Goal: Task Accomplishment & Management: Manage account settings

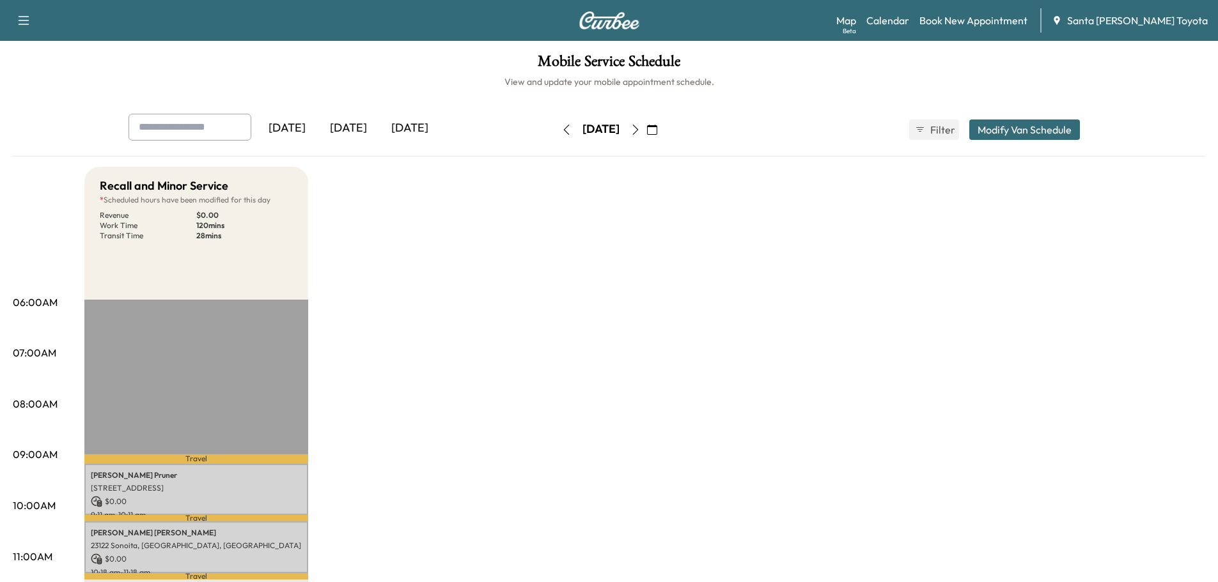
click at [990, 127] on button "Modify Van Schedule" at bounding box center [1024, 130] width 111 height 20
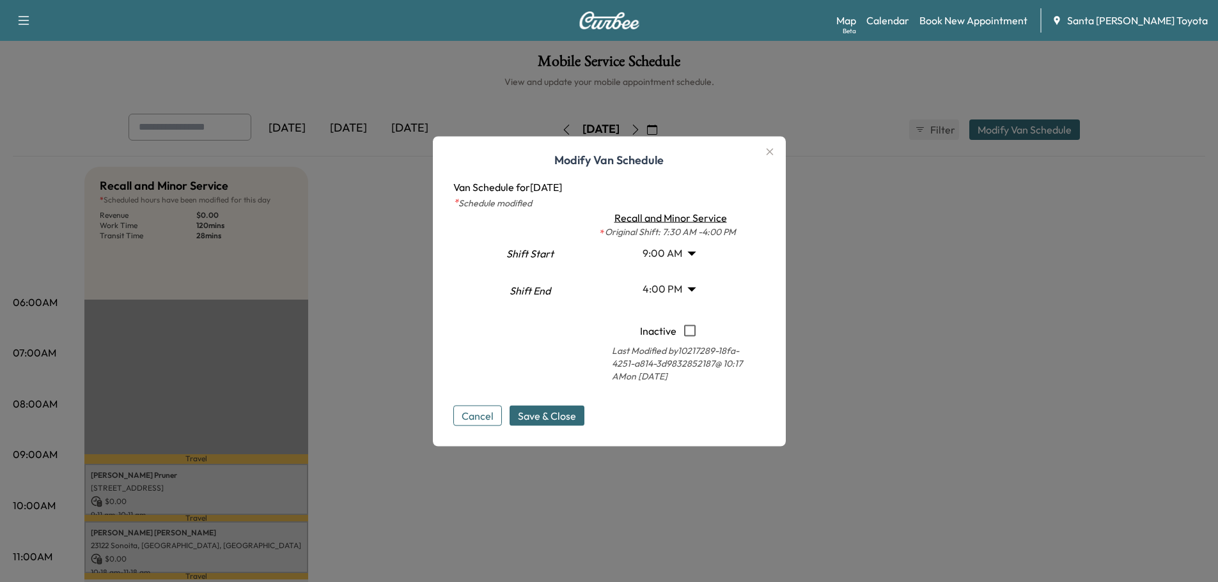
click at [675, 251] on body "Support Log Out Map Beta Calendar Book New Appointment Santa [PERSON_NAME] Toyo…" at bounding box center [609, 291] width 1218 height 582
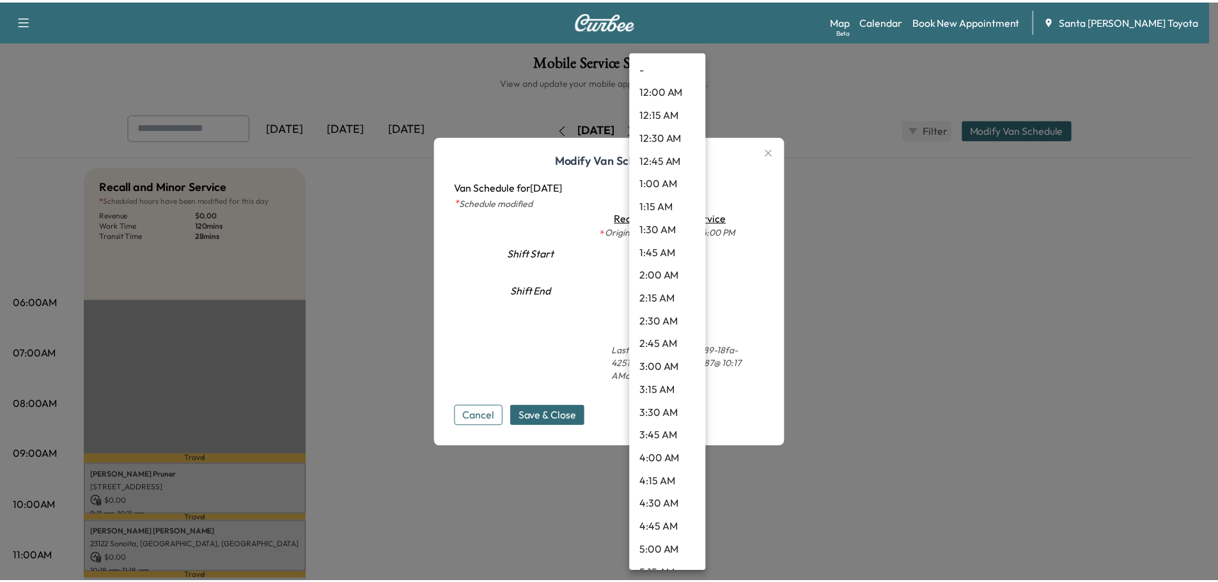
scroll to position [608, 0]
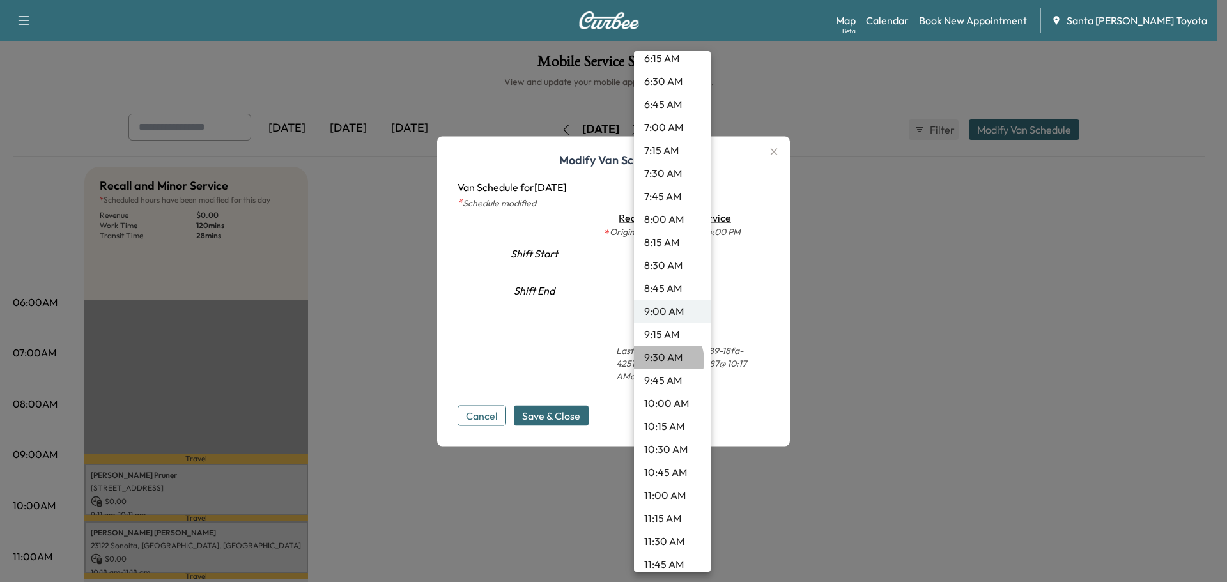
click at [662, 361] on li "9:30 AM" at bounding box center [672, 357] width 77 height 23
type input "***"
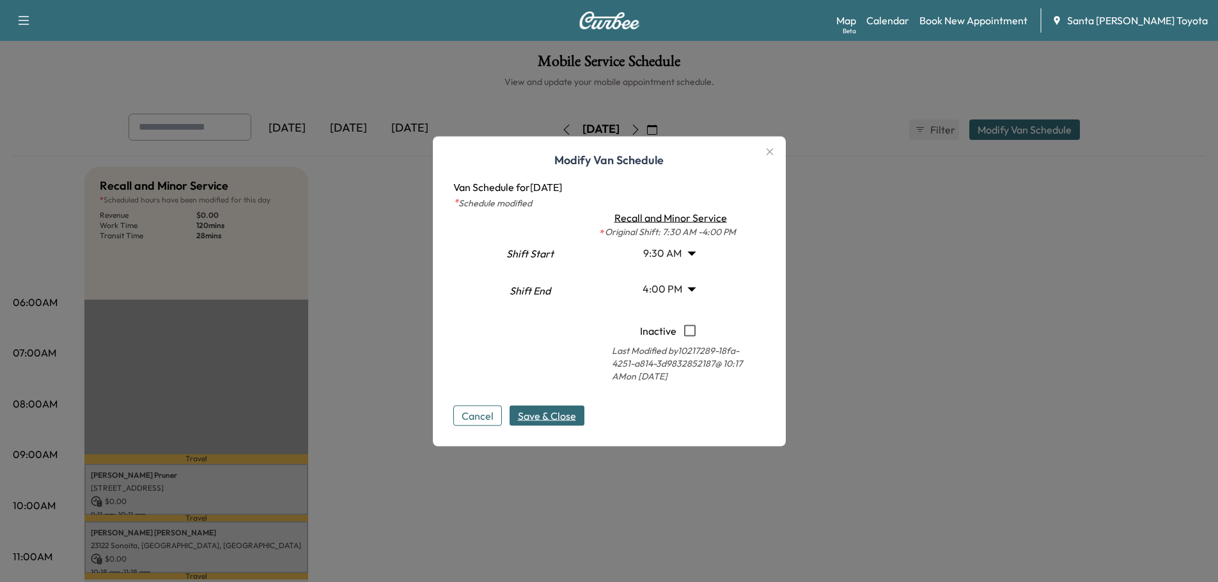
click at [546, 417] on span "Save & Close" at bounding box center [547, 415] width 58 height 15
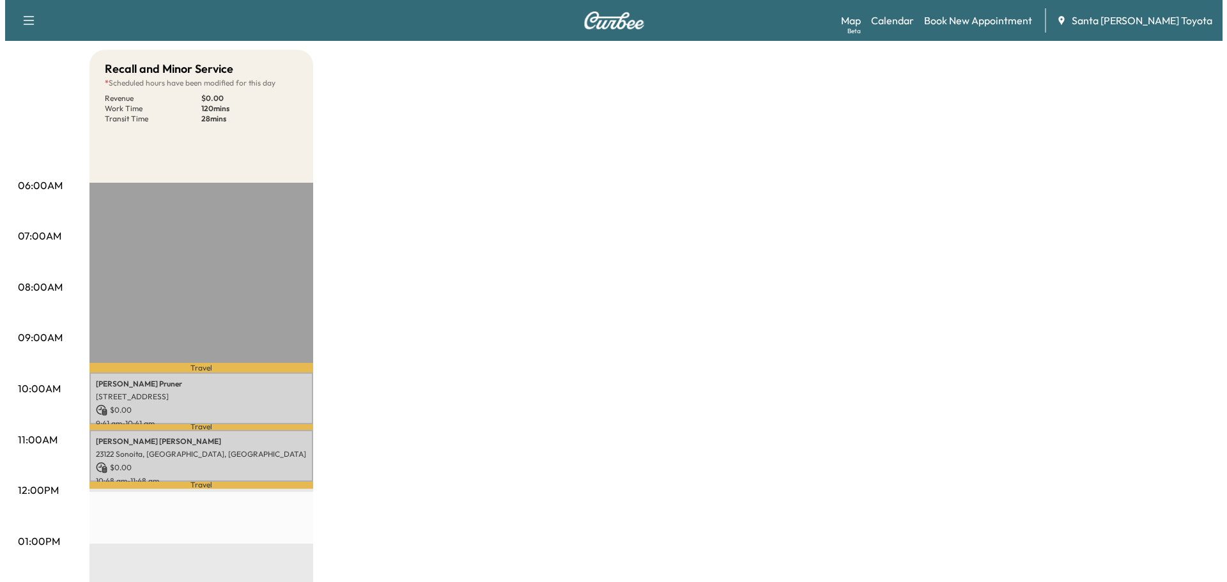
scroll to position [128, 0]
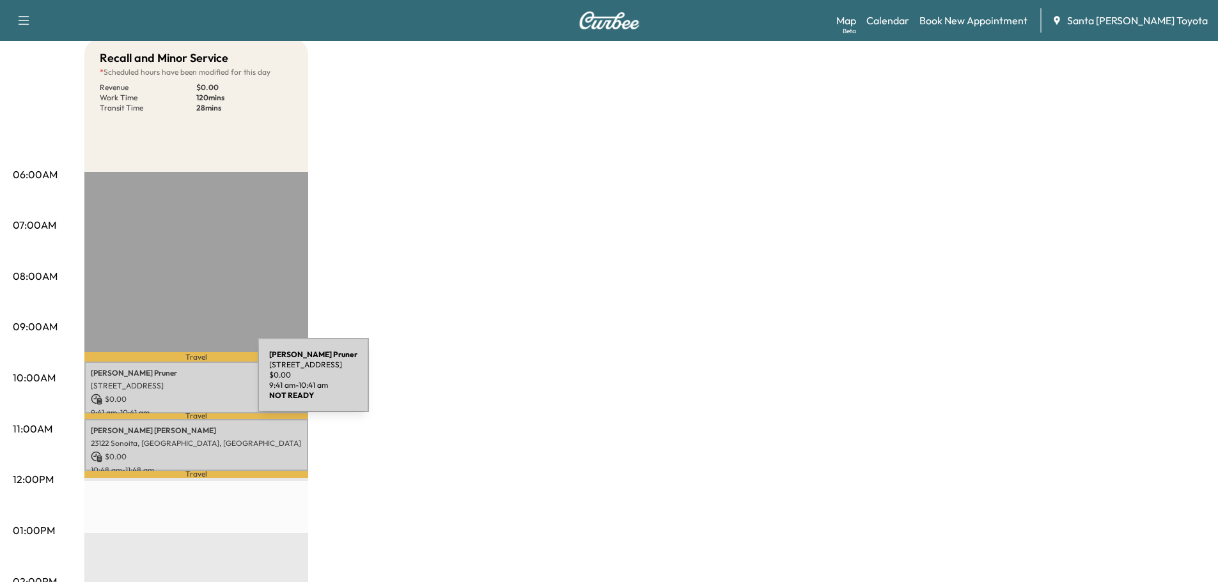
click at [162, 383] on p "[STREET_ADDRESS]" at bounding box center [196, 386] width 211 height 10
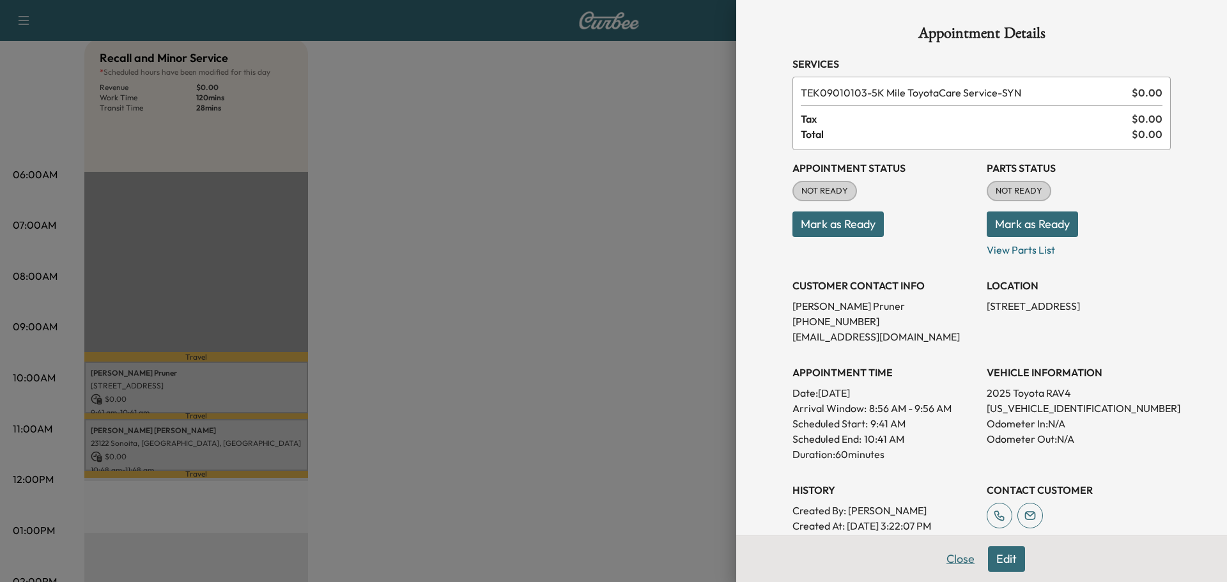
click at [954, 559] on button "Close" at bounding box center [961, 560] width 45 height 26
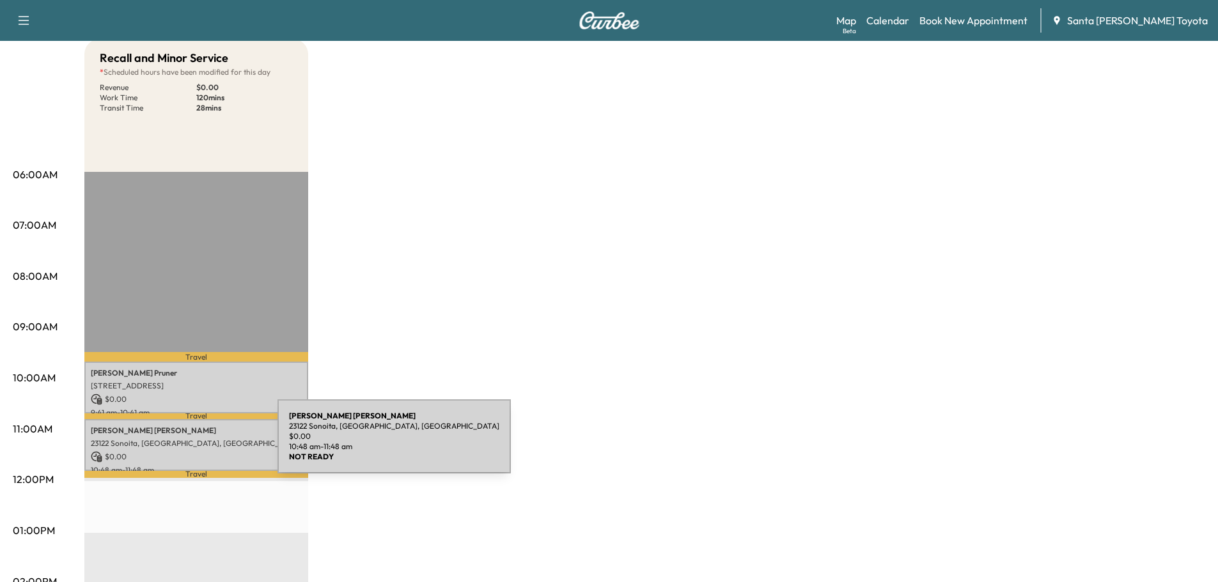
click at [182, 444] on p "23122 Sonoita, [GEOGRAPHIC_DATA], [GEOGRAPHIC_DATA]" at bounding box center [196, 444] width 211 height 10
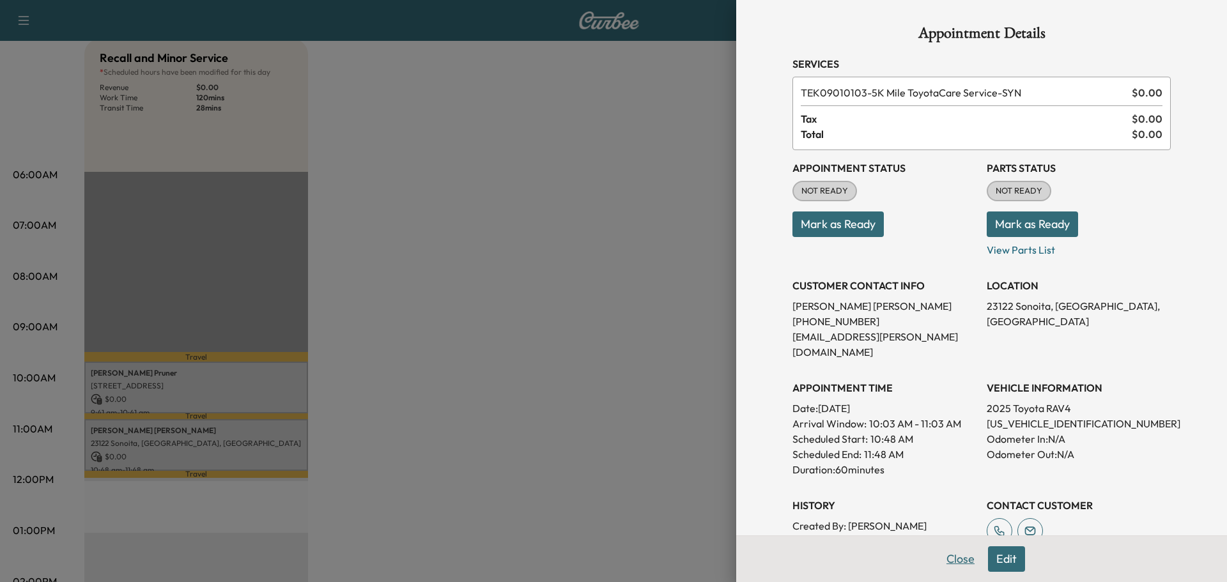
click at [949, 563] on button "Close" at bounding box center [961, 560] width 45 height 26
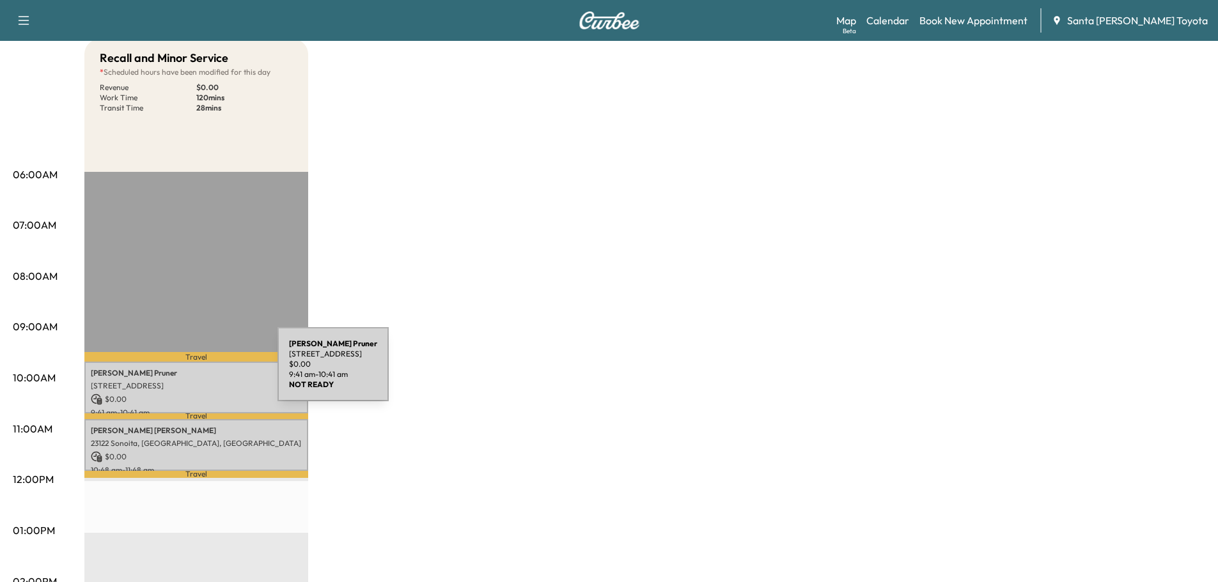
click at [181, 377] on div "[PERSON_NAME] [STREET_ADDRESS] $ 0.00 9:41 am - 10:41 am" at bounding box center [196, 388] width 224 height 52
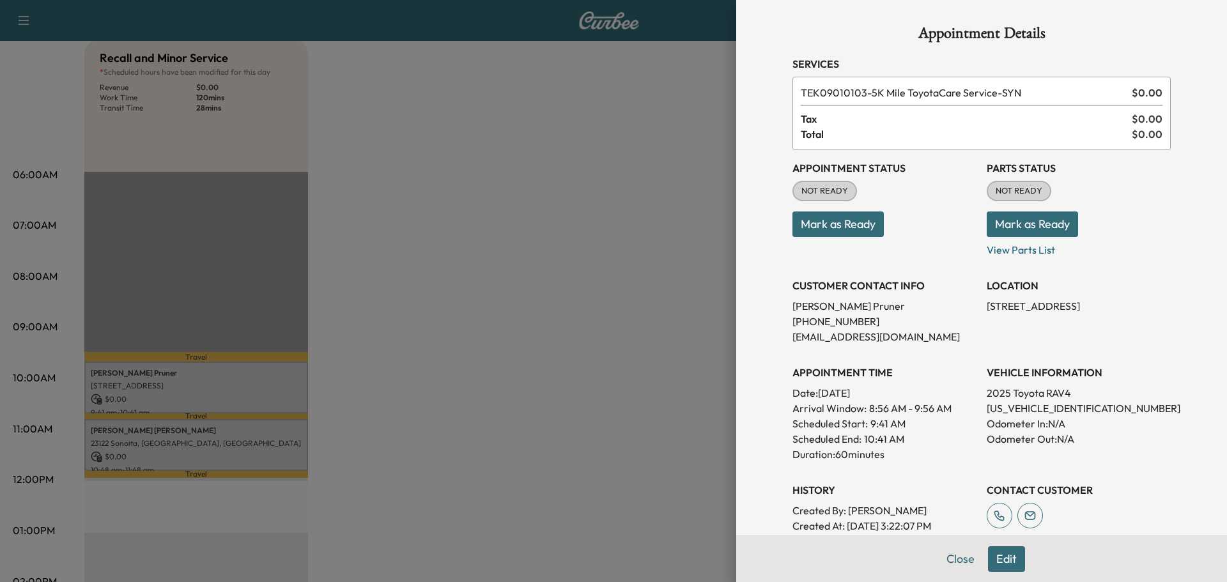
click at [1037, 408] on p "[US_VEHICLE_IDENTIFICATION_NUMBER]" at bounding box center [1079, 408] width 184 height 15
copy p "[US_VEHICLE_IDENTIFICATION_NUMBER]"
click at [823, 225] on button "Mark as Ready" at bounding box center [838, 225] width 91 height 26
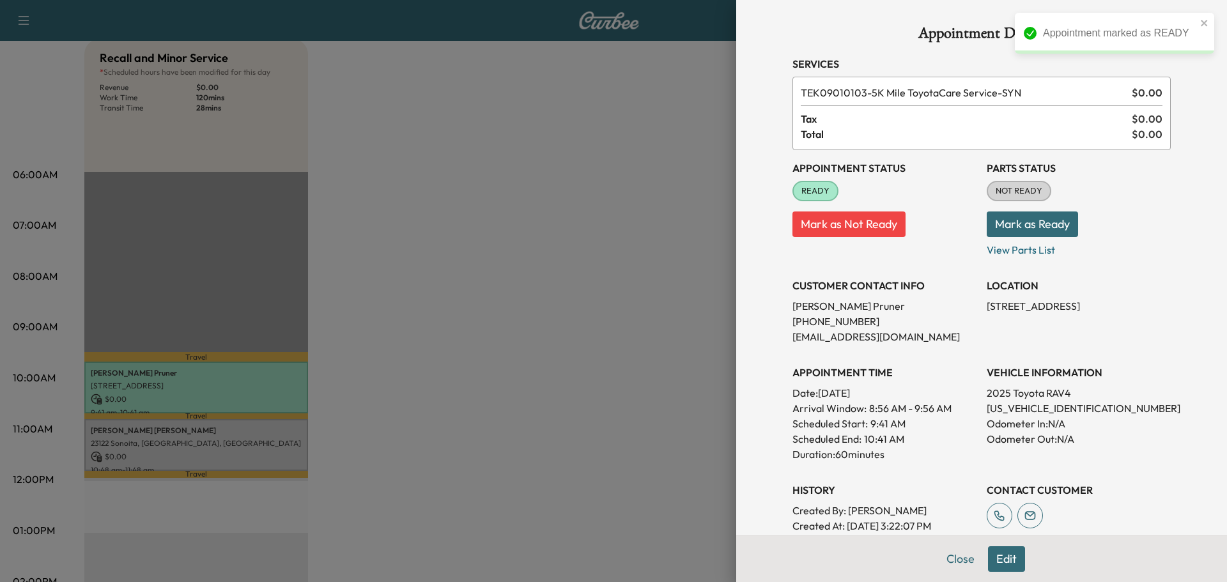
click at [1028, 228] on button "Mark as Ready" at bounding box center [1032, 225] width 91 height 26
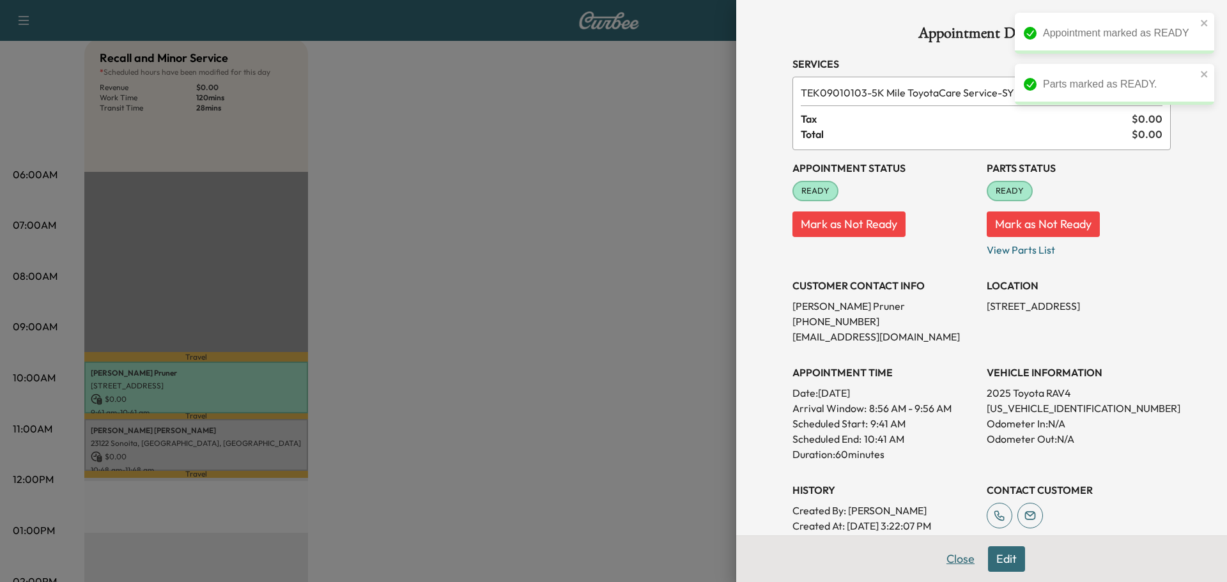
click at [941, 563] on button "Close" at bounding box center [961, 560] width 45 height 26
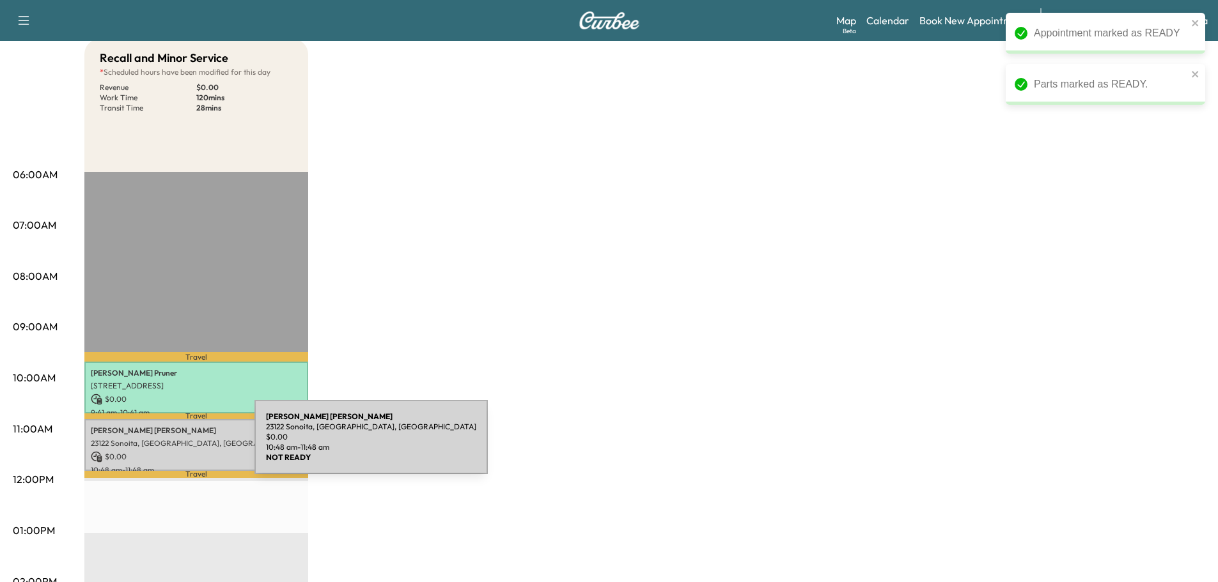
click at [159, 445] on p "23122 Sonoita, [GEOGRAPHIC_DATA], [GEOGRAPHIC_DATA]" at bounding box center [196, 444] width 211 height 10
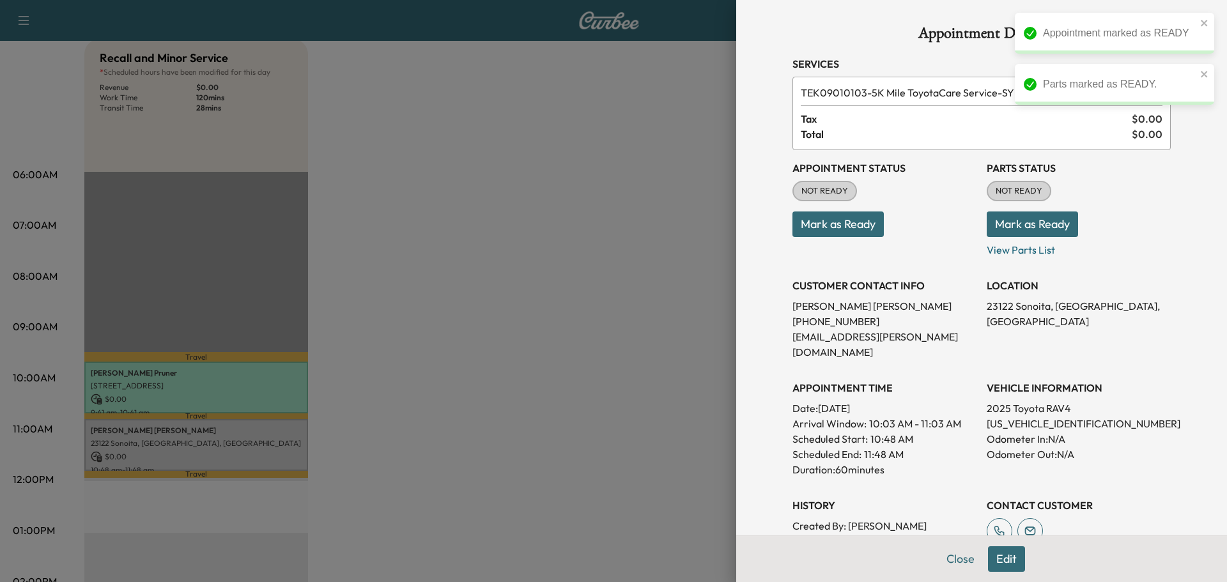
click at [1073, 416] on p "[US_VEHICLE_IDENTIFICATION_NUMBER]" at bounding box center [1079, 423] width 184 height 15
copy p "[US_VEHICLE_IDENTIFICATION_NUMBER]"
